Goal: Transaction & Acquisition: Obtain resource

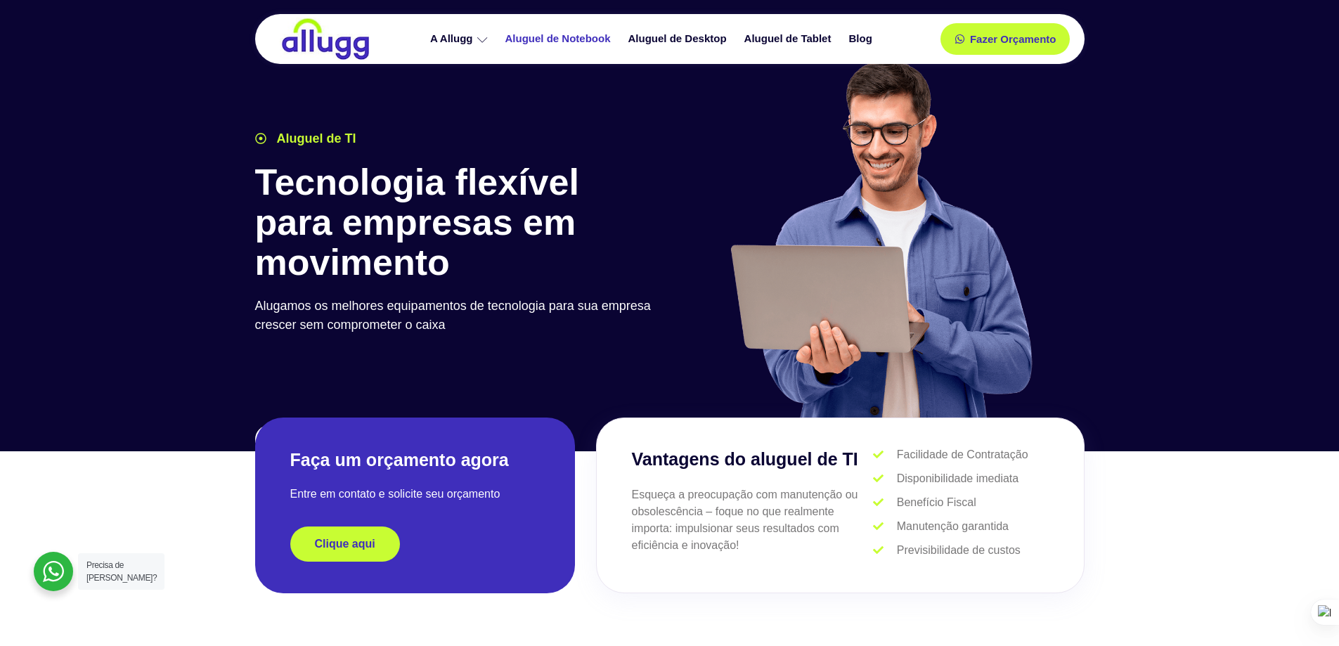
click at [584, 38] on link "Aluguel de Notebook" at bounding box center [559, 39] width 123 height 25
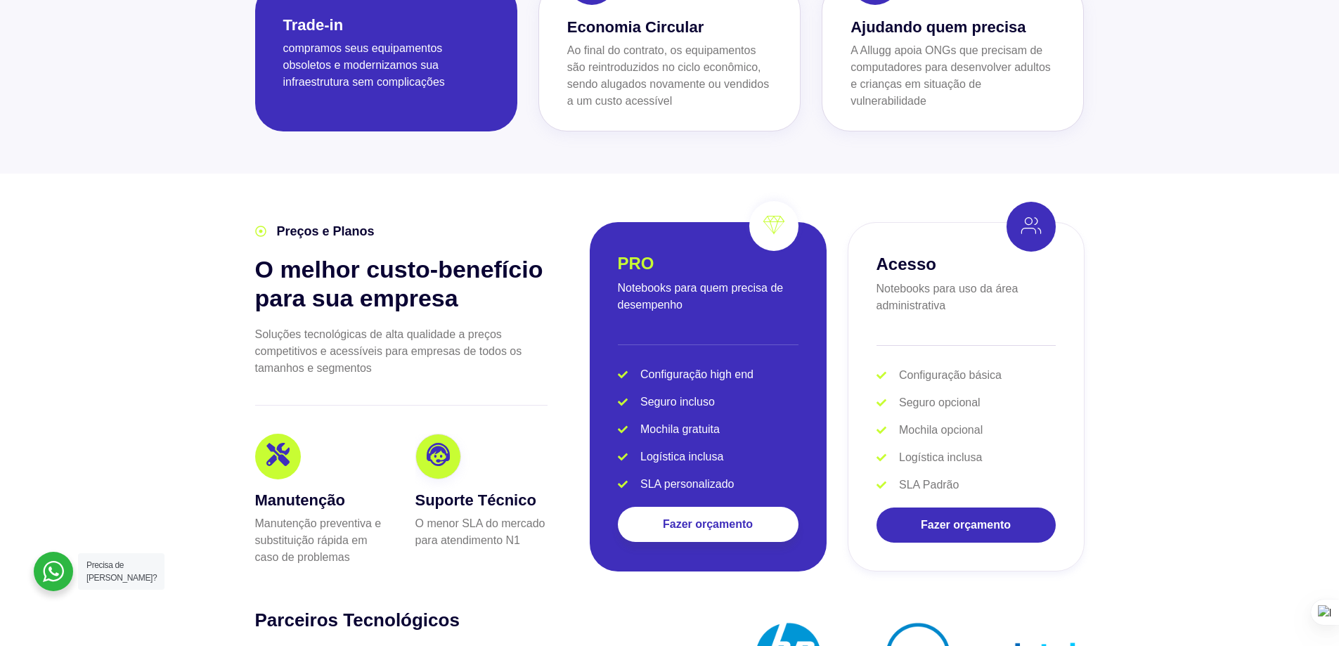
scroll to position [2742, 0]
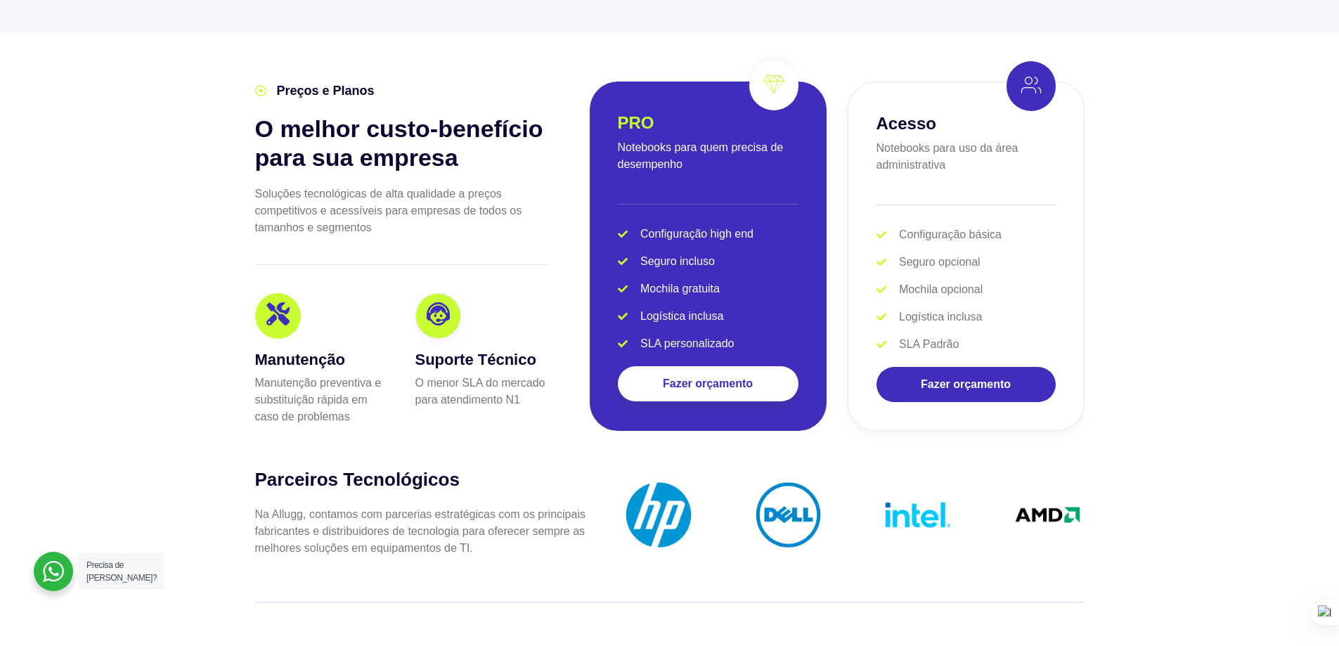
click at [1014, 145] on p "Notebooks para uso da área administrativa" at bounding box center [966, 157] width 179 height 34
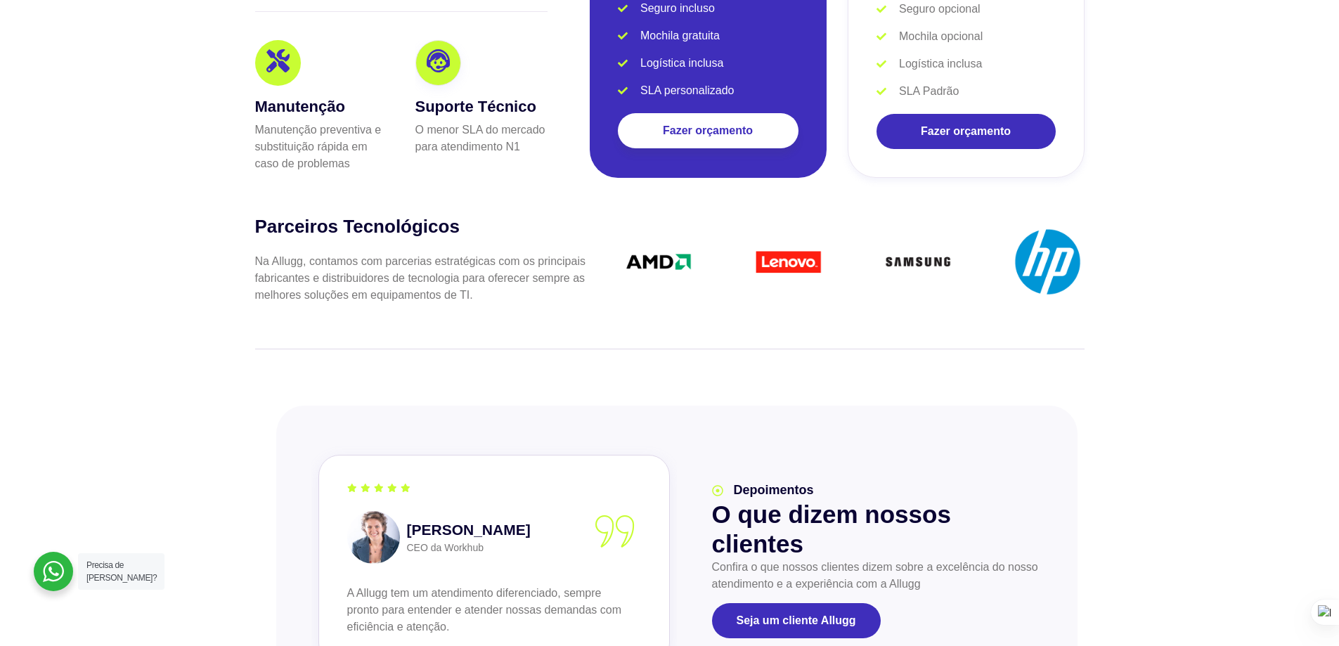
scroll to position [2433, 0]
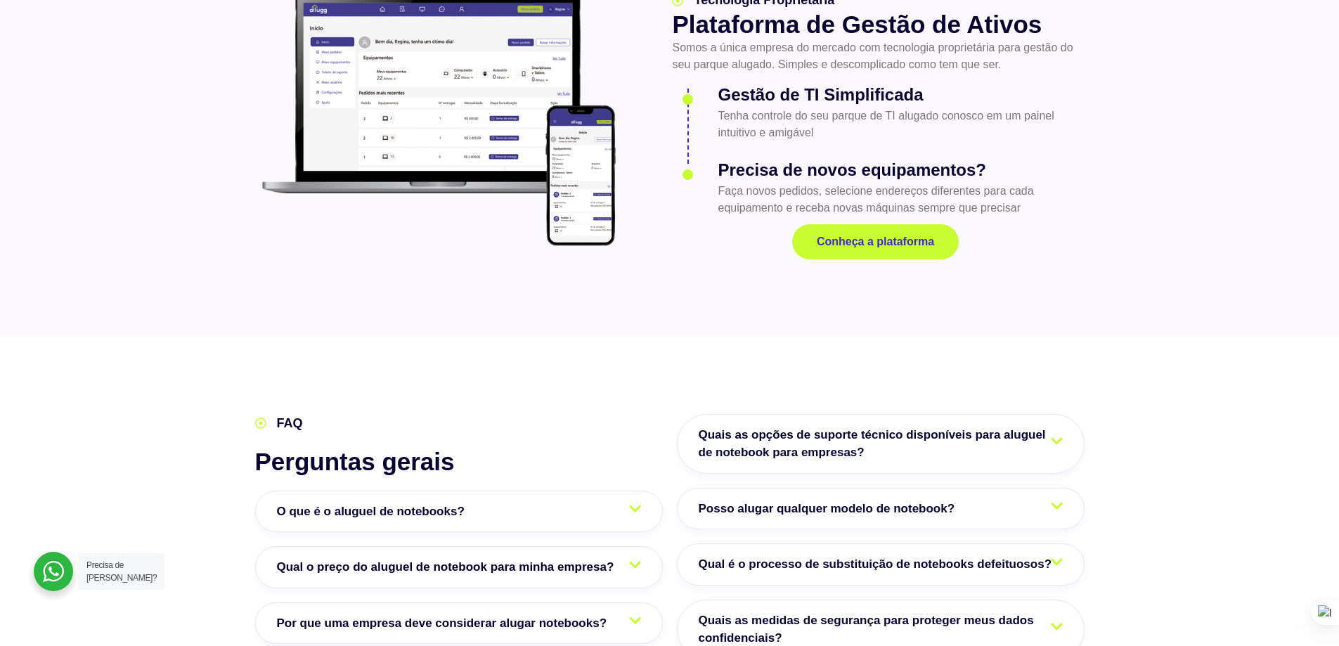
scroll to position [2038, 0]
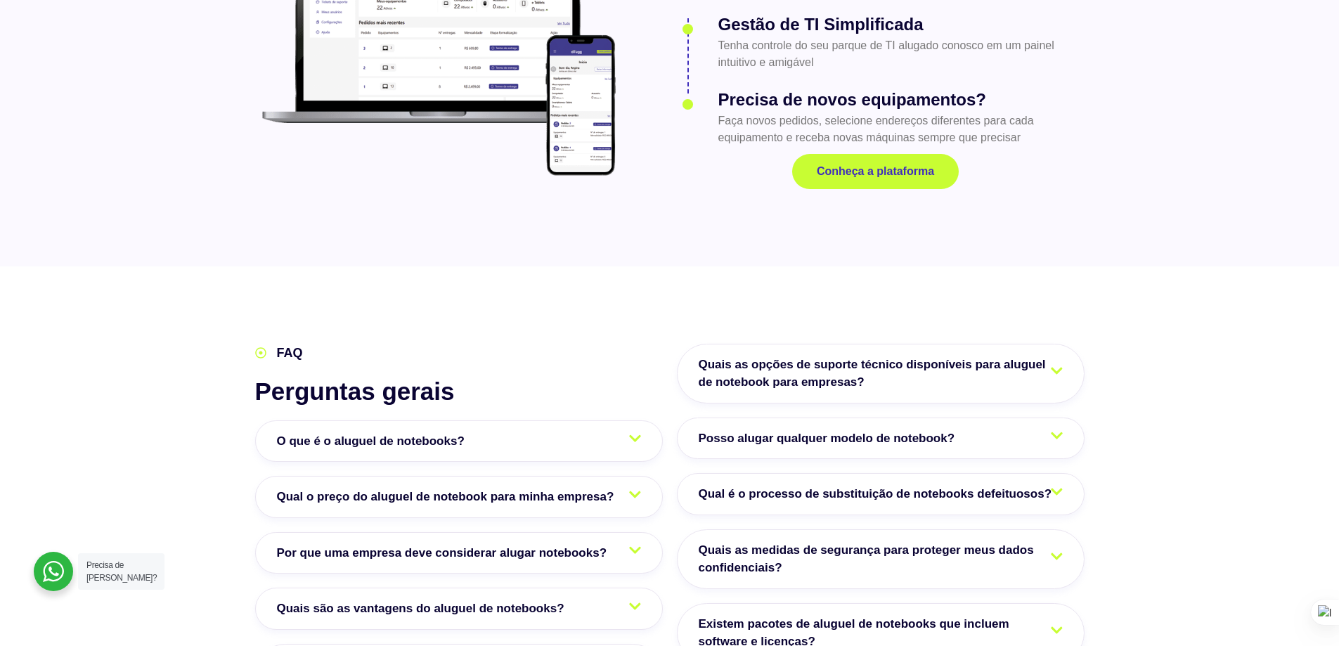
click at [445, 432] on span "O que é o aluguel de notebooks?" at bounding box center [374, 441] width 195 height 18
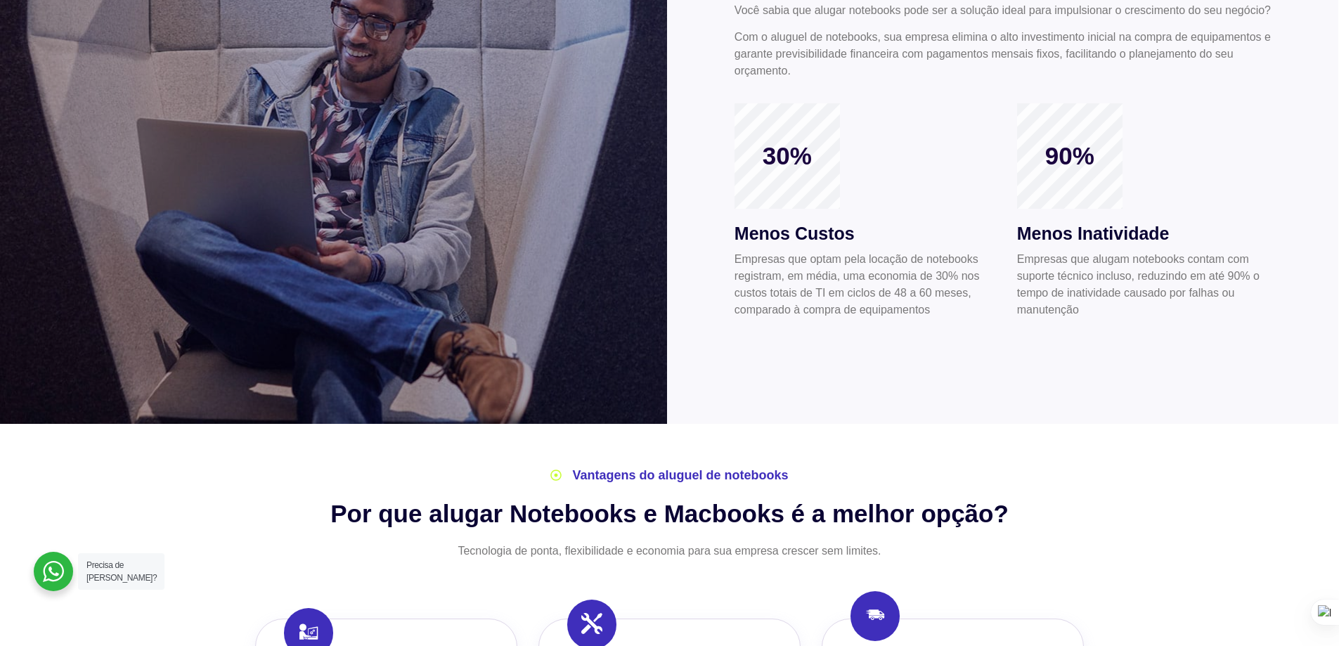
scroll to position [0, 0]
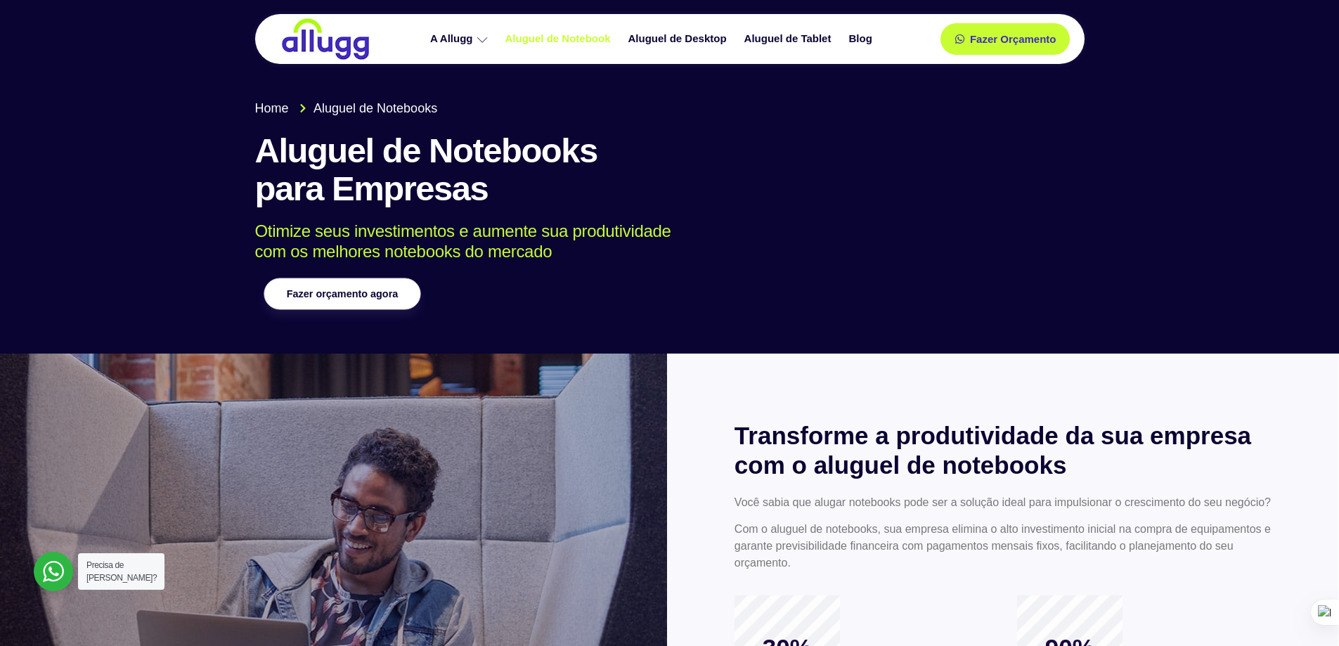
click at [382, 289] on span "Fazer orçamento agora" at bounding box center [341, 294] width 111 height 10
